Goal: Check status: Check status

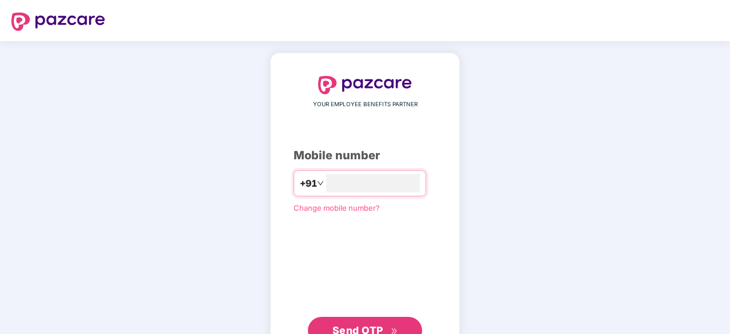
type input "**********"
click at [356, 323] on span "Send OTP" at bounding box center [365, 330] width 66 height 16
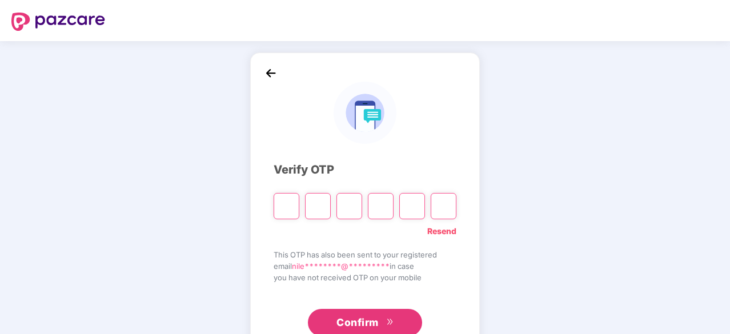
type input "*"
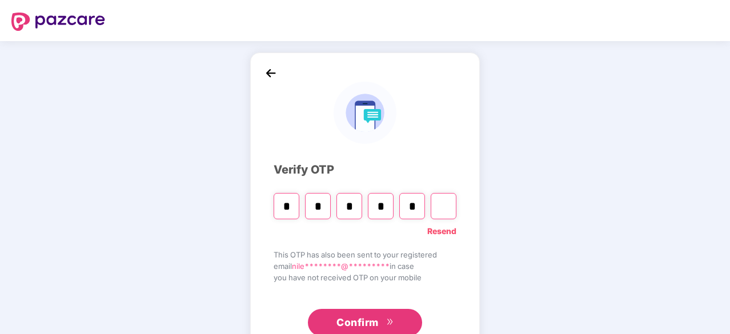
type input "*"
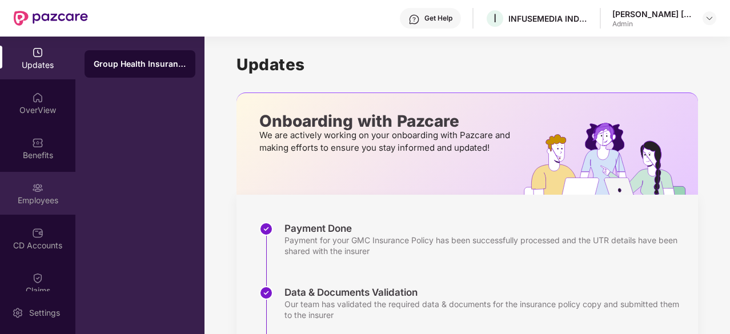
click at [40, 193] on img at bounding box center [37, 187] width 11 height 11
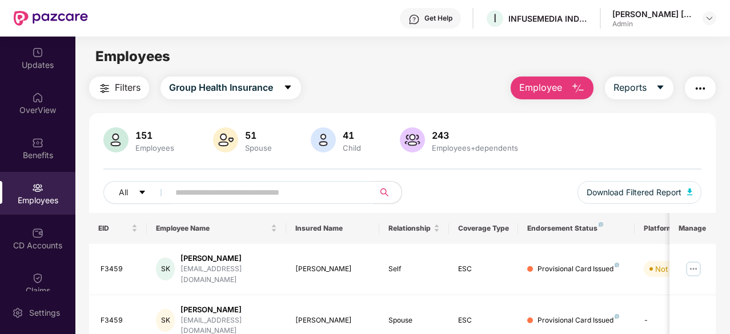
click at [330, 76] on main "Employees Filters Group Health Insurance Employee Reports 151 Employees 51 Spou…" at bounding box center [402, 204] width 654 height 334
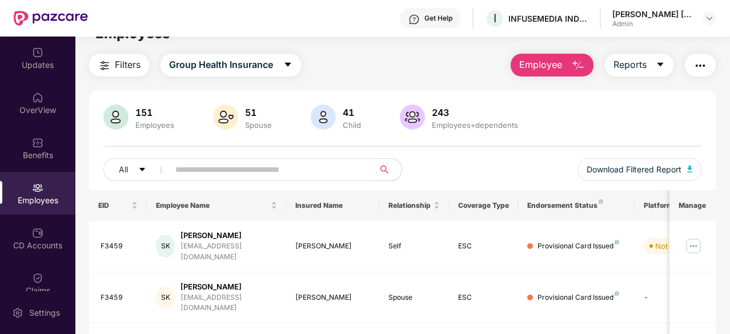
scroll to position [91, 0]
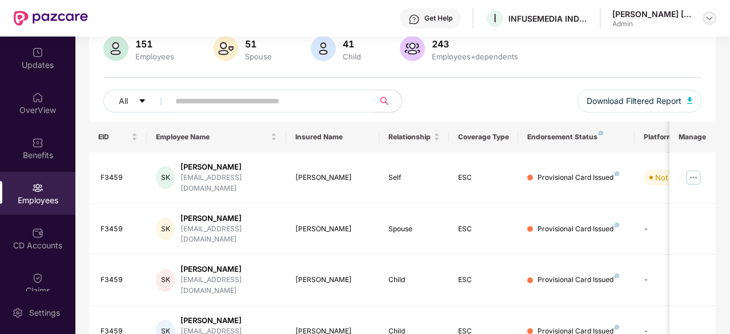
click at [710, 19] on img at bounding box center [709, 18] width 9 height 9
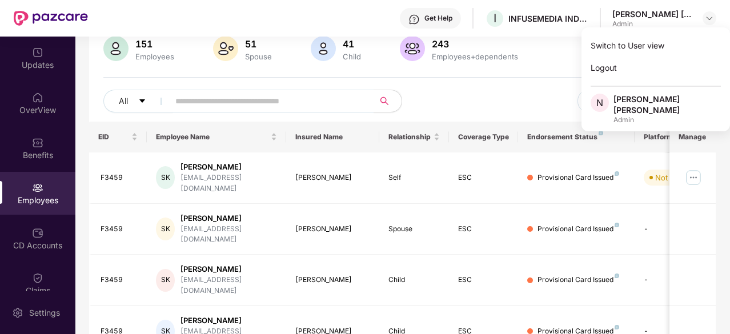
click at [538, 34] on div "Get Help I INFUSEMEDIA INDIA PRIVATE LIMITED [PERSON_NAME] [PERSON_NAME] Admin" at bounding box center [402, 18] width 628 height 37
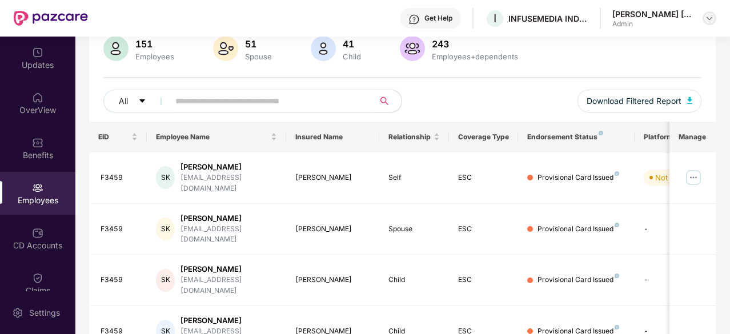
click at [712, 22] on img at bounding box center [709, 18] width 9 height 9
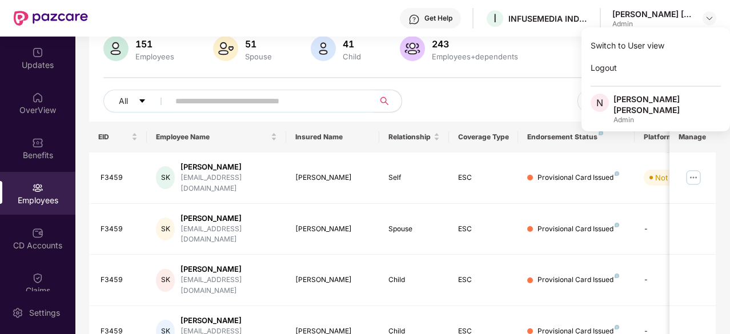
click at [383, 19] on div "Get Help I INFUSEMEDIA INDIA PRIVATE LIMITED [PERSON_NAME] [PERSON_NAME] Admin" at bounding box center [402, 18] width 628 height 37
